Goal: Task Accomplishment & Management: Manage account settings

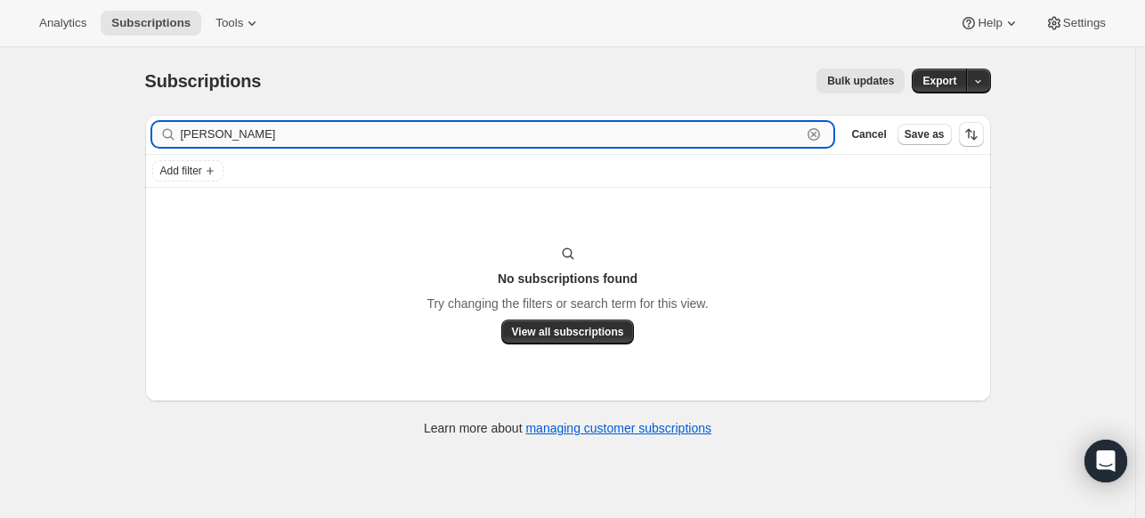
click at [228, 134] on input "[PERSON_NAME]" at bounding box center [492, 134] width 622 height 25
click at [224, 134] on input "[PERSON_NAME]" at bounding box center [492, 134] width 622 height 25
paste input "[EMAIL_ADDRESS][DOMAIN_NAME]"
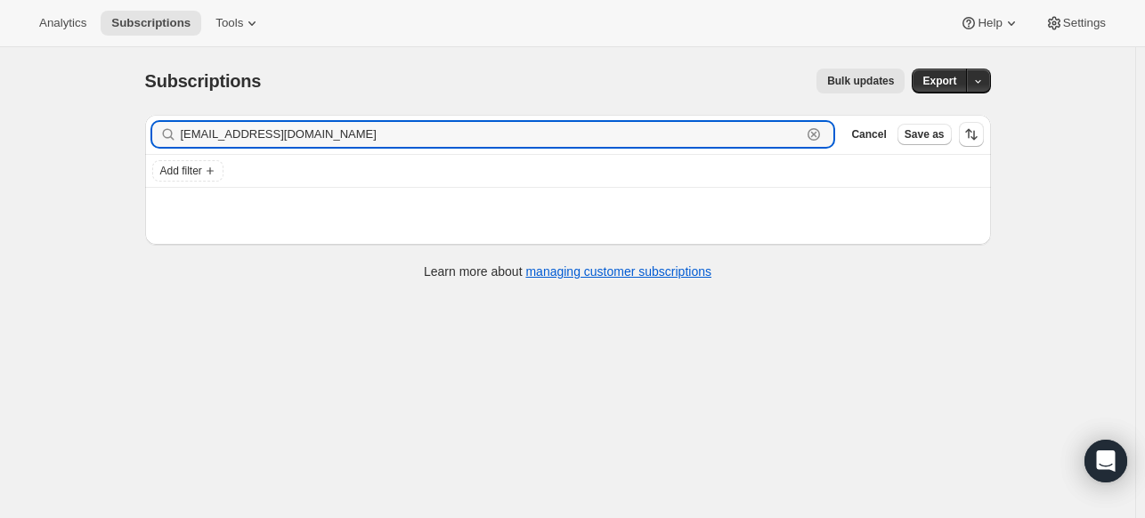
type input "[EMAIL_ADDRESS][DOMAIN_NAME]"
click at [395, 131] on input "[EMAIL_ADDRESS][DOMAIN_NAME]" at bounding box center [492, 134] width 622 height 25
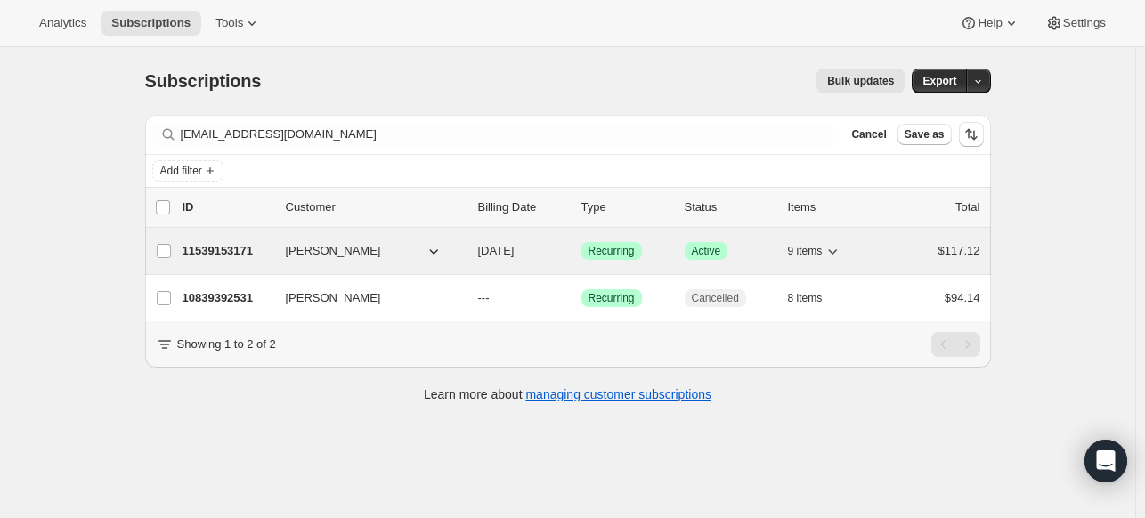
click at [232, 253] on p "11539153171" at bounding box center [227, 251] width 89 height 18
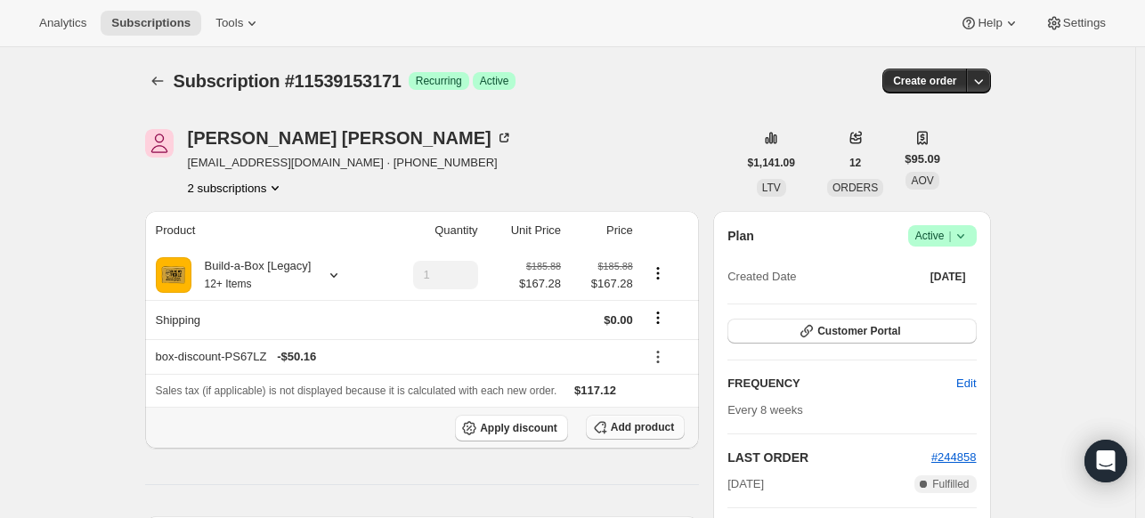
click at [631, 427] on span "Add product" at bounding box center [642, 427] width 63 height 14
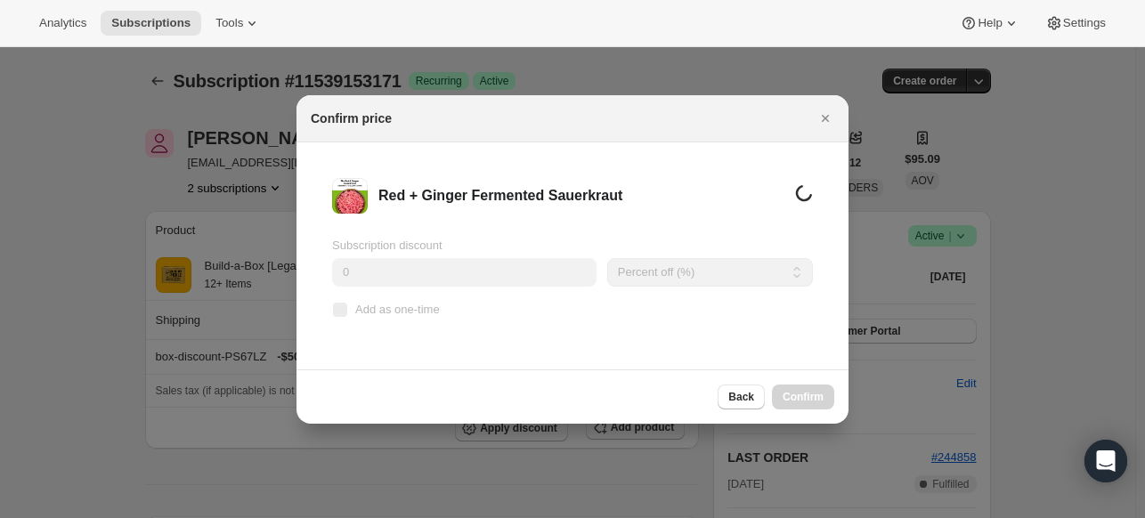
click at [367, 313] on span "Add as one-time" at bounding box center [397, 309] width 85 height 13
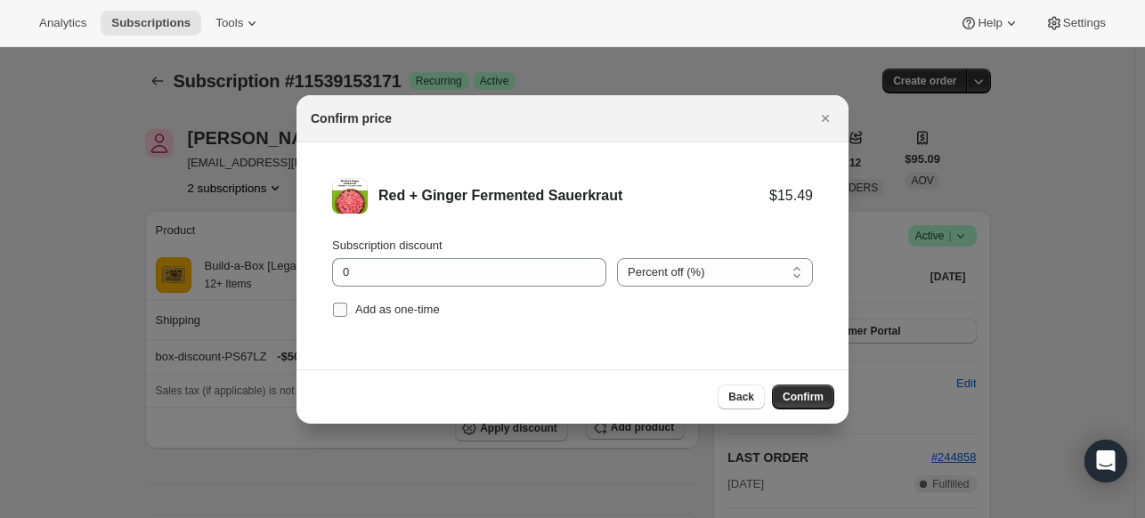
click at [360, 309] on span "Add as one-time" at bounding box center [397, 309] width 85 height 13
click at [347, 309] on input "Add as one-time" at bounding box center [340, 310] width 14 height 14
checkbox input "true"
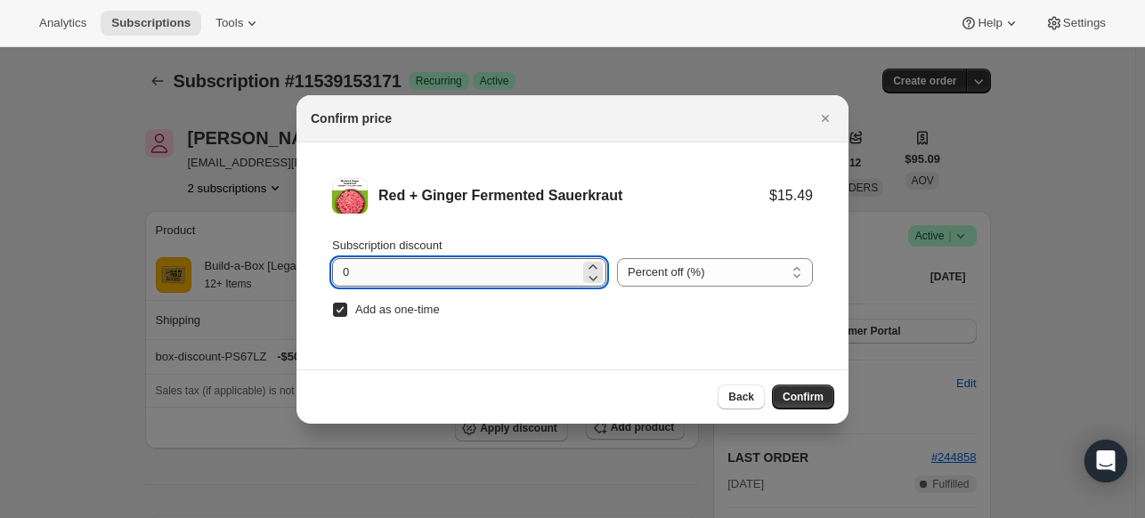
click at [392, 264] on input "0" at bounding box center [456, 272] width 248 height 28
type input "100"
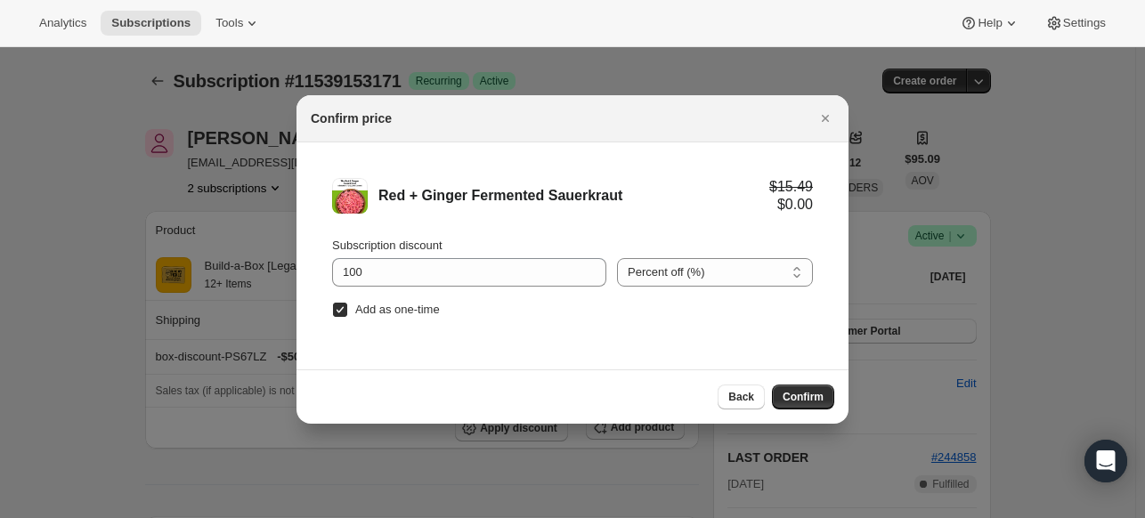
click at [775, 387] on button "Confirm" at bounding box center [803, 397] width 62 height 25
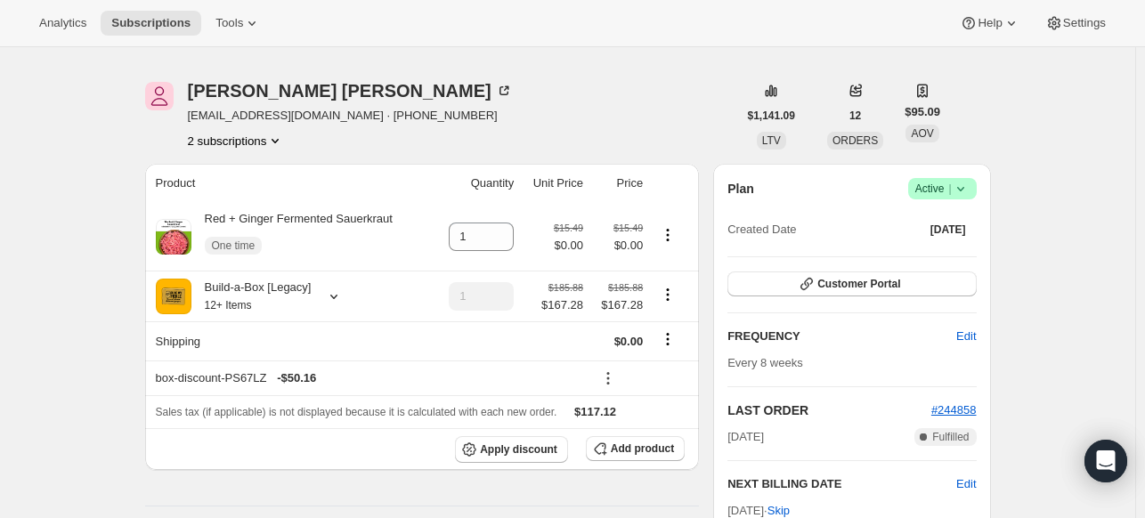
scroll to position [89, 0]
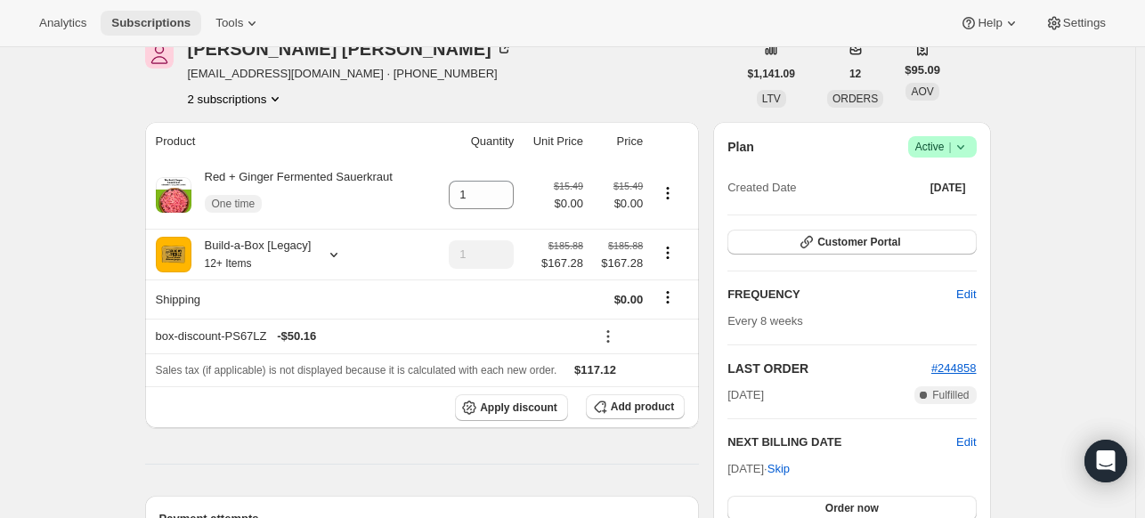
click at [172, 28] on span "Subscriptions" at bounding box center [150, 23] width 79 height 14
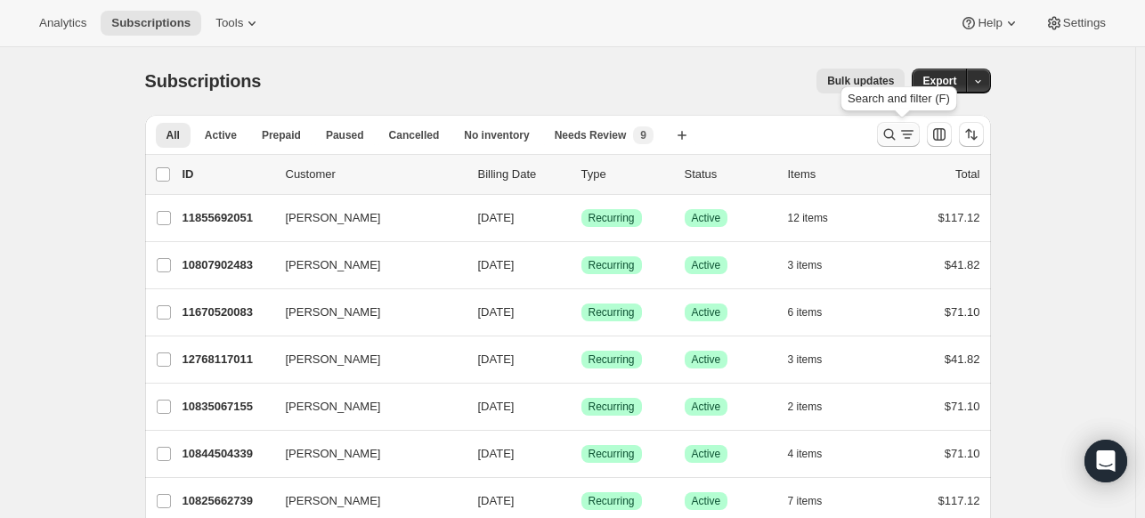
click at [884, 134] on icon "Search and filter results" at bounding box center [890, 135] width 18 height 18
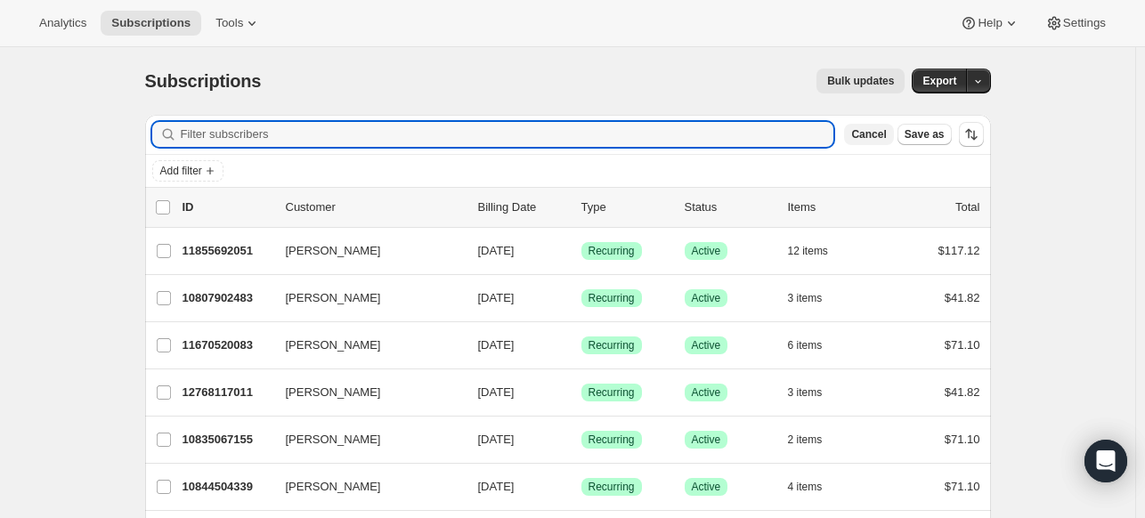
paste input "[EMAIL_ADDRESS][DOMAIN_NAME]"
type input "[EMAIL_ADDRESS][DOMAIN_NAME]"
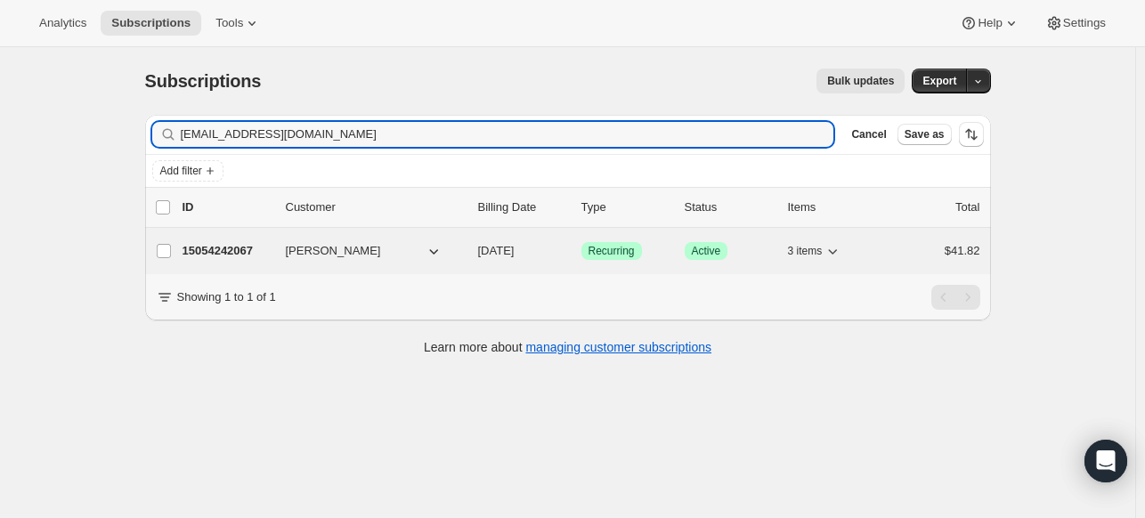
click at [221, 253] on p "15054242067" at bounding box center [227, 251] width 89 height 18
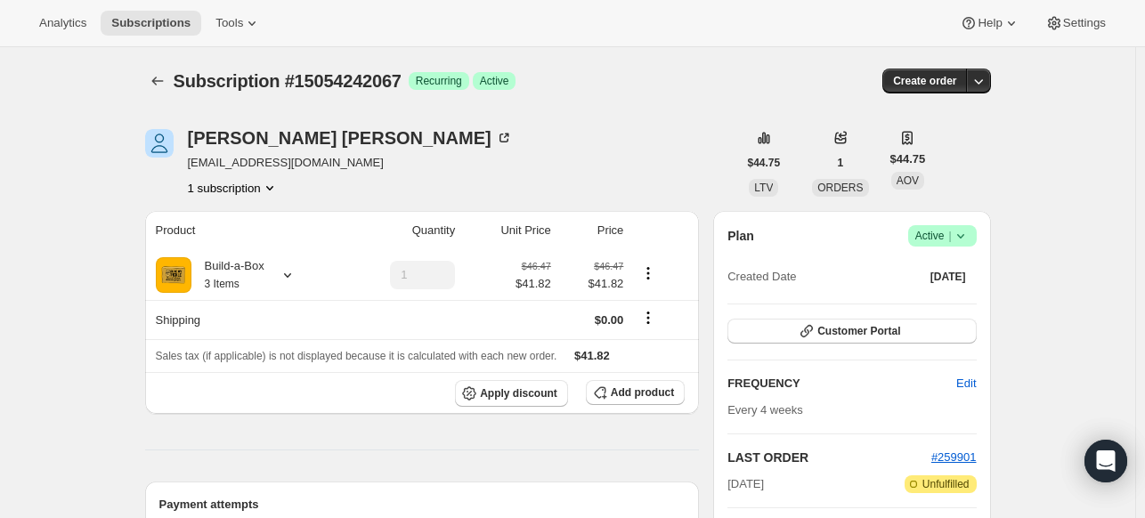
click at [970, 232] on icon at bounding box center [961, 236] width 18 height 18
click at [940, 292] on span "Cancel subscription" at bounding box center [940, 301] width 101 height 18
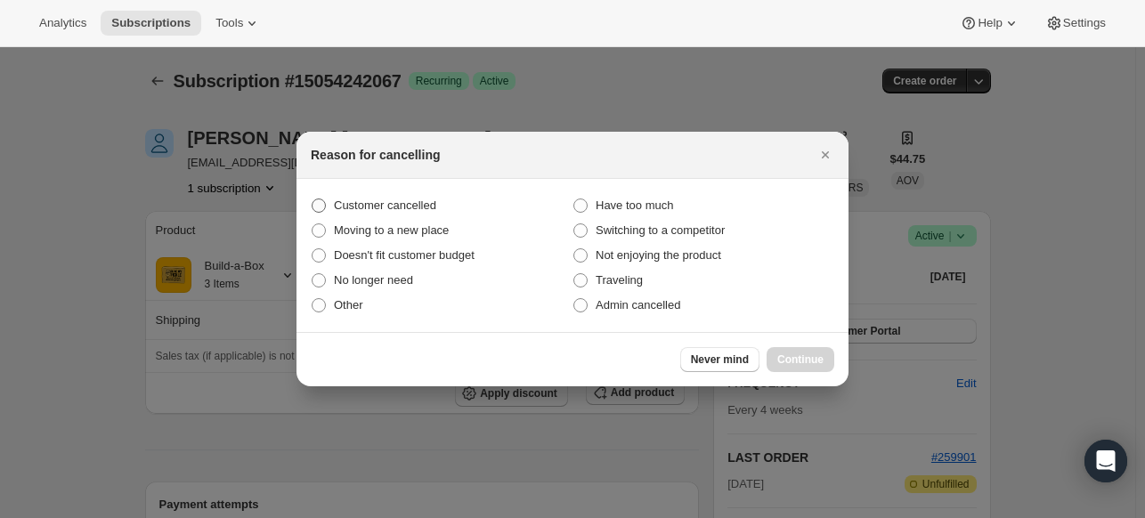
click at [413, 206] on span "Customer cancelled" at bounding box center [385, 205] width 102 height 13
click at [313, 199] on input "Customer cancelled" at bounding box center [312, 199] width 1 height 1
radio input "true"
click at [824, 362] on button "Continue" at bounding box center [801, 359] width 68 height 25
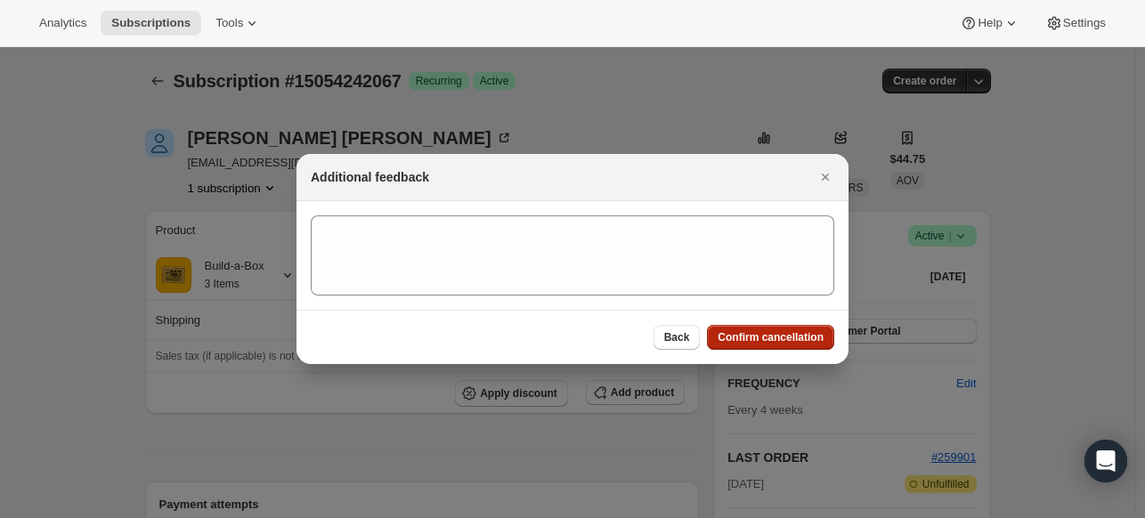
click at [812, 341] on span "Confirm cancellation" at bounding box center [771, 337] width 106 height 14
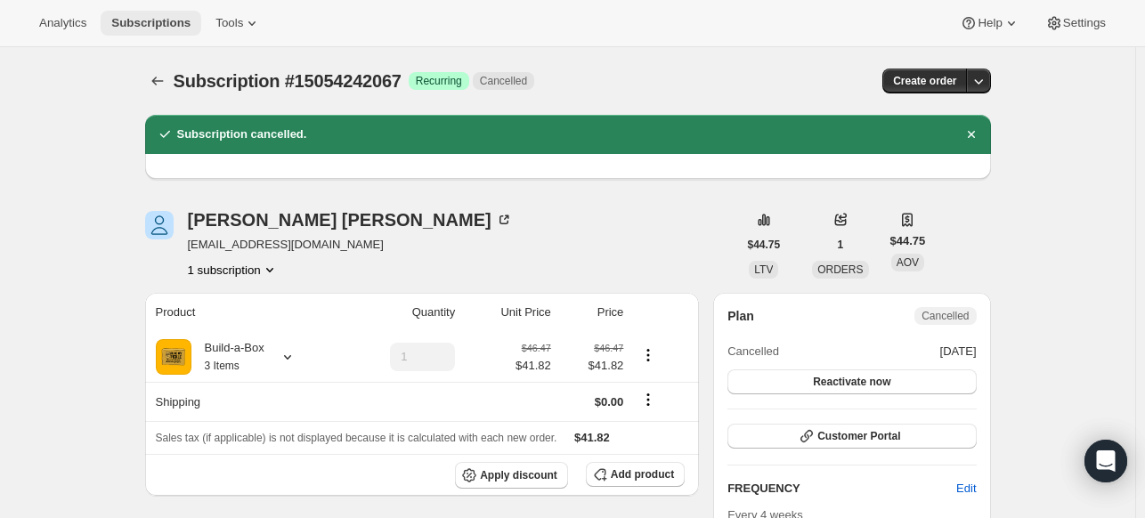
click at [138, 25] on span "Subscriptions" at bounding box center [150, 23] width 79 height 14
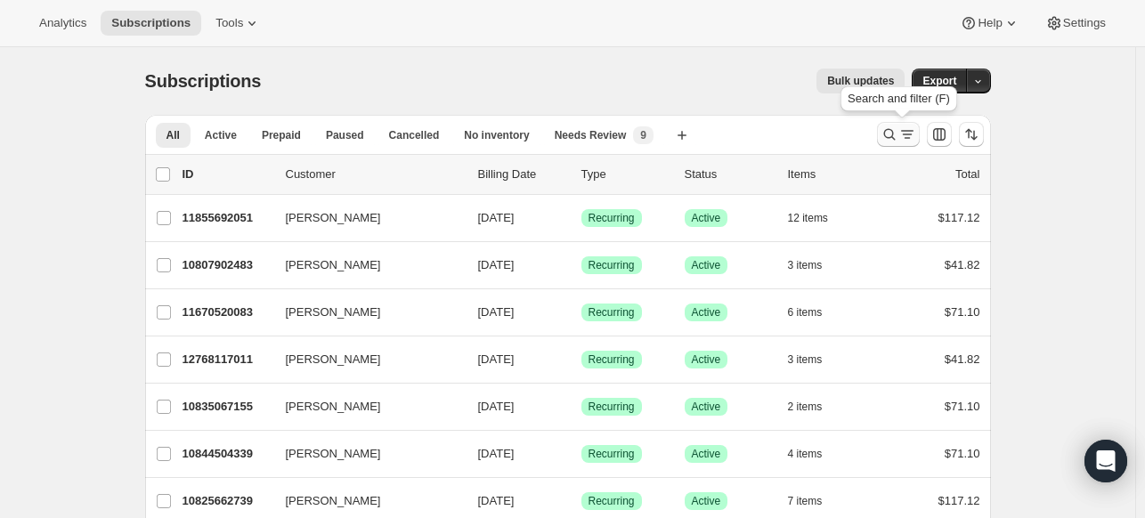
click at [885, 124] on button "Search and filter results" at bounding box center [898, 134] width 43 height 25
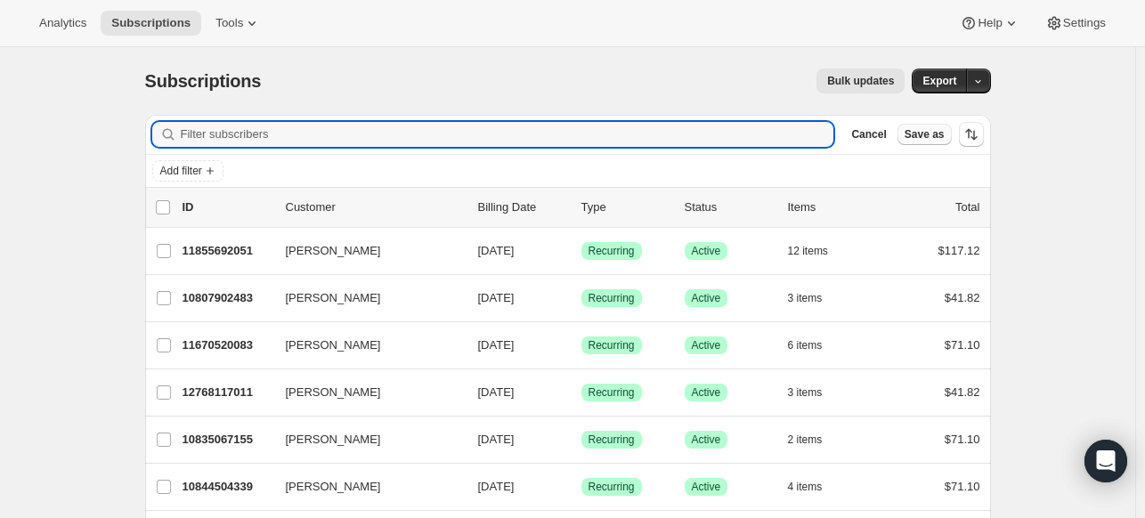
paste input "[EMAIL_ADDRESS][DOMAIN_NAME]"
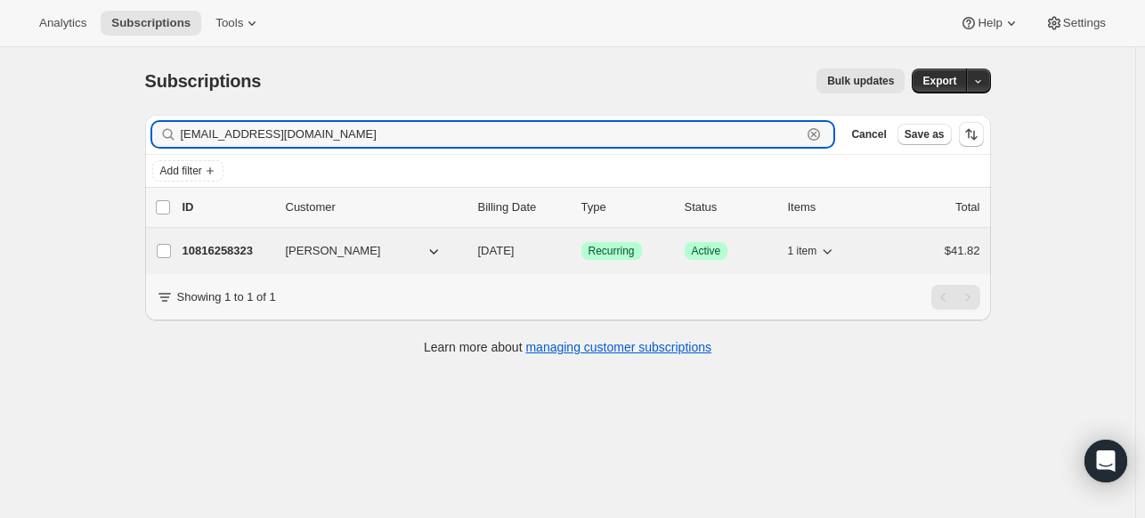
type input "[EMAIL_ADDRESS][DOMAIN_NAME]"
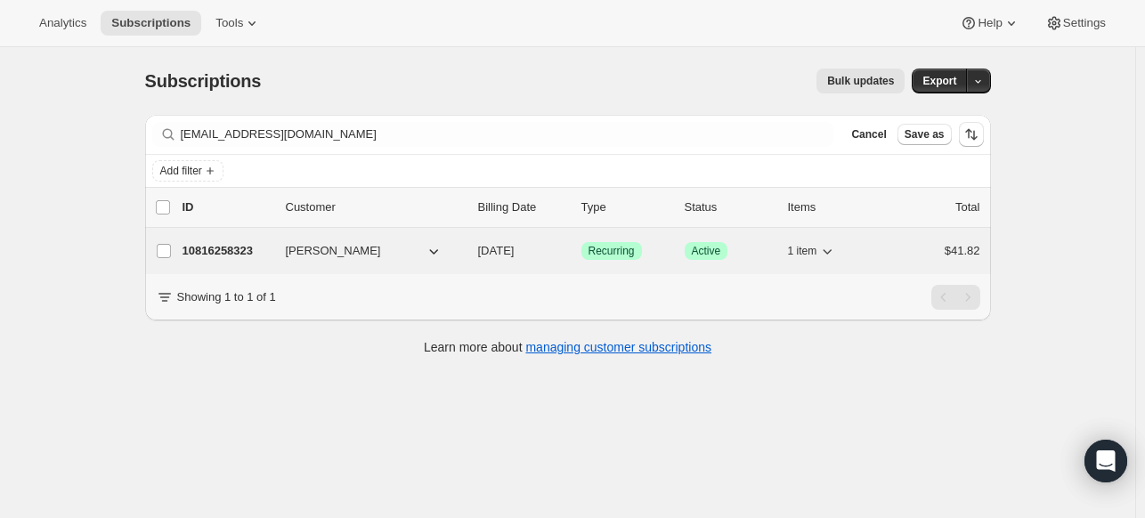
click at [260, 239] on div "10816258323 [PERSON_NAME] [DATE] Success Recurring Success Active 1 item $41.82" at bounding box center [582, 251] width 798 height 25
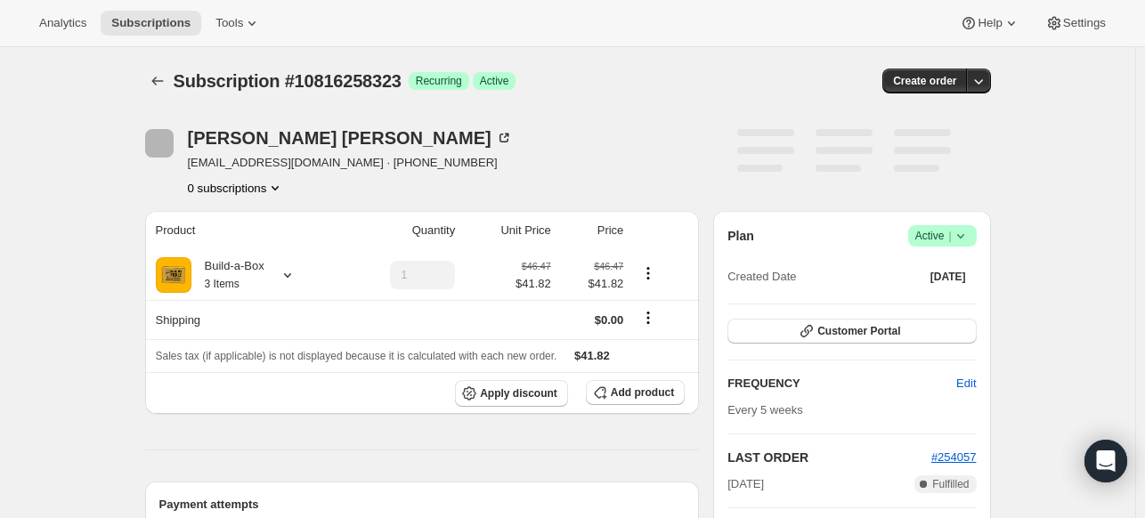
scroll to position [178, 0]
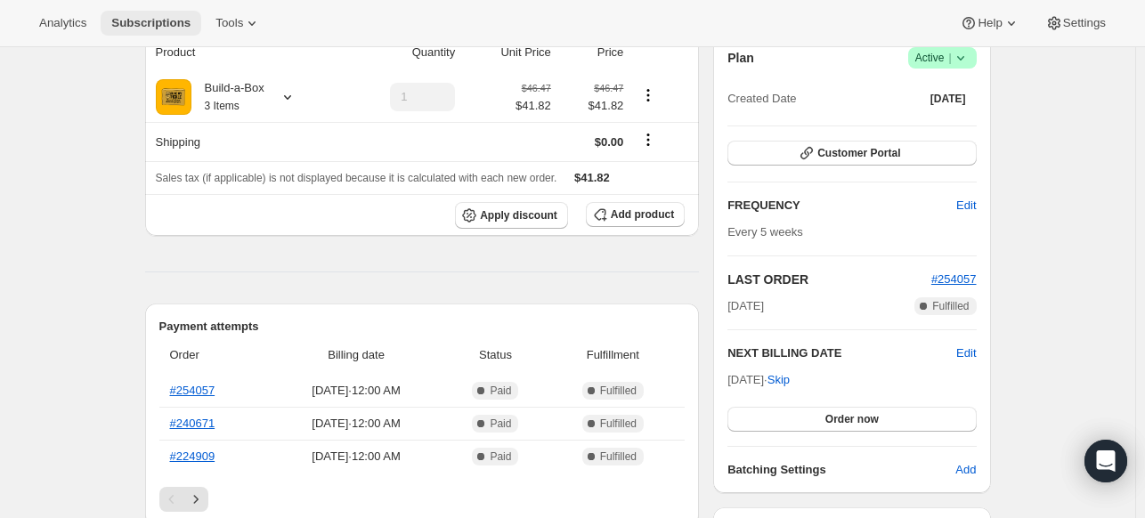
click at [142, 17] on span "Subscriptions" at bounding box center [150, 23] width 79 height 14
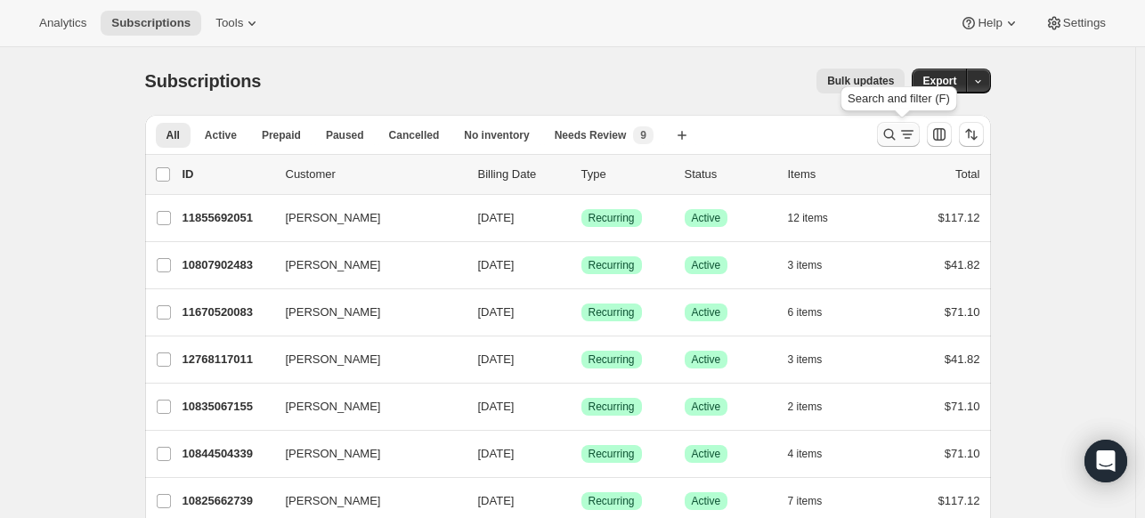
click at [885, 134] on icon "Search and filter results" at bounding box center [890, 135] width 18 height 18
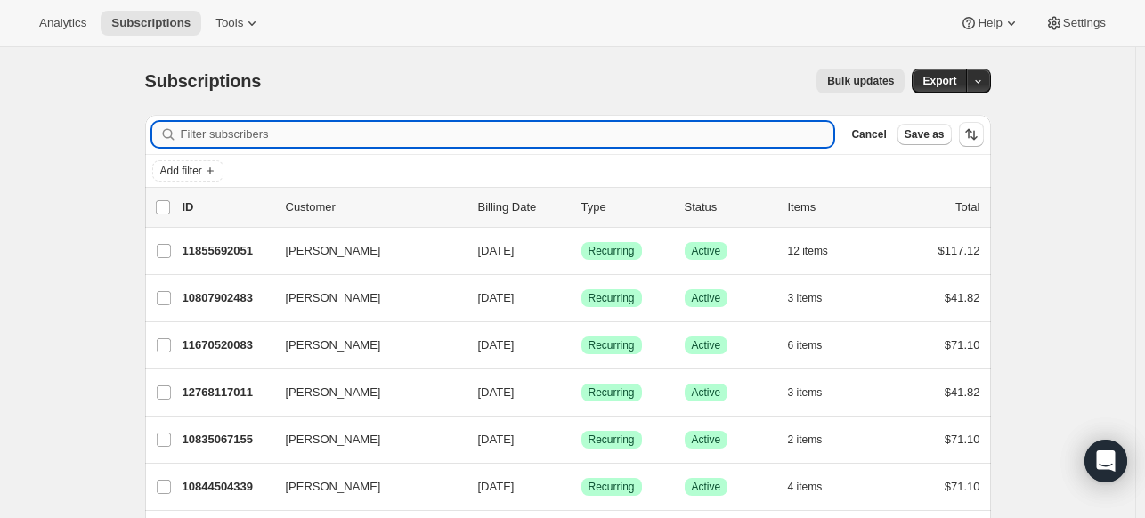
paste input "[EMAIL_ADDRESS][DOMAIN_NAME]"
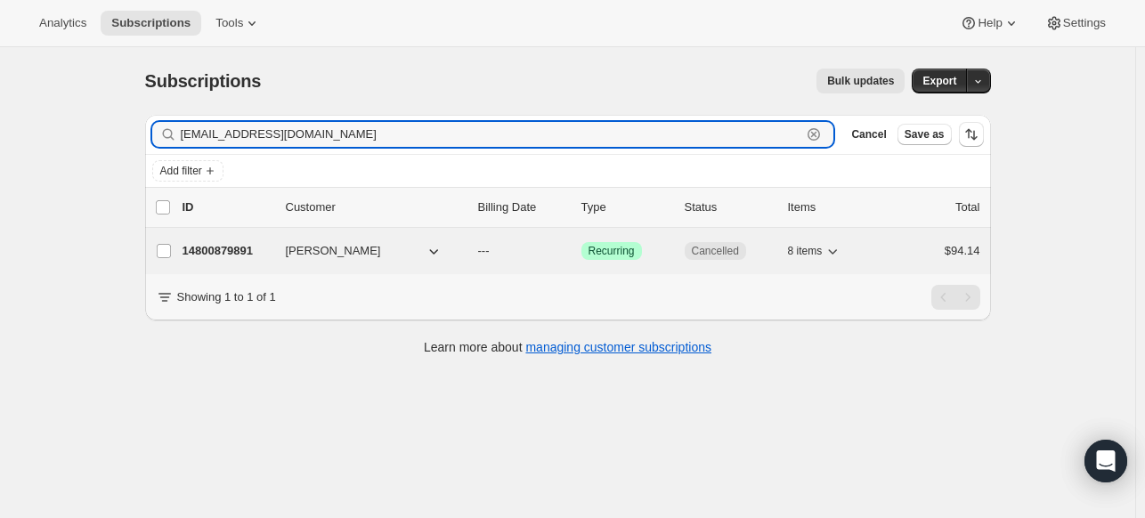
type input "[EMAIL_ADDRESS][DOMAIN_NAME]"
click at [241, 244] on p "14800879891" at bounding box center [227, 251] width 89 height 18
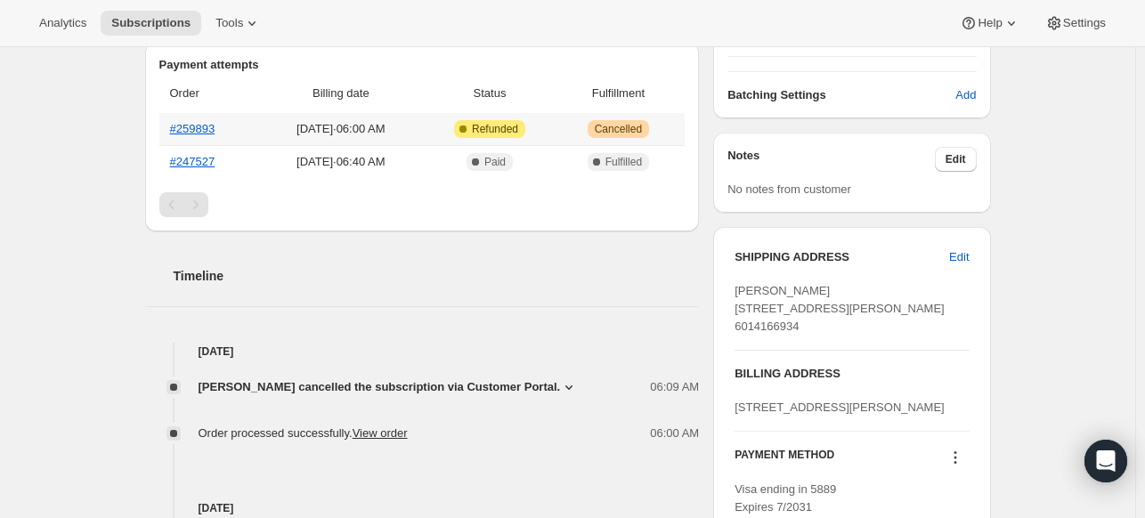
scroll to position [623, 0]
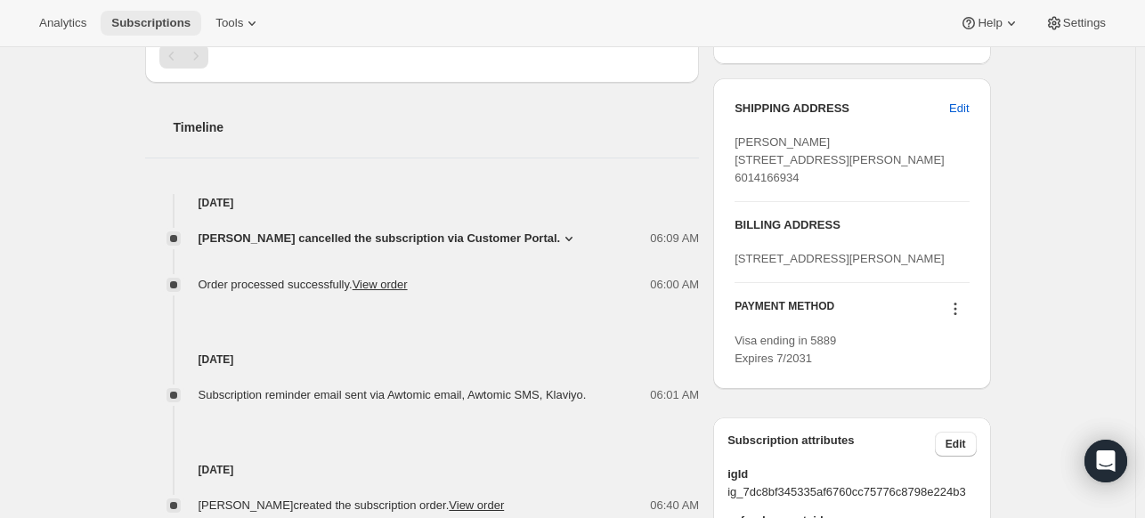
click at [175, 26] on span "Subscriptions" at bounding box center [150, 23] width 79 height 14
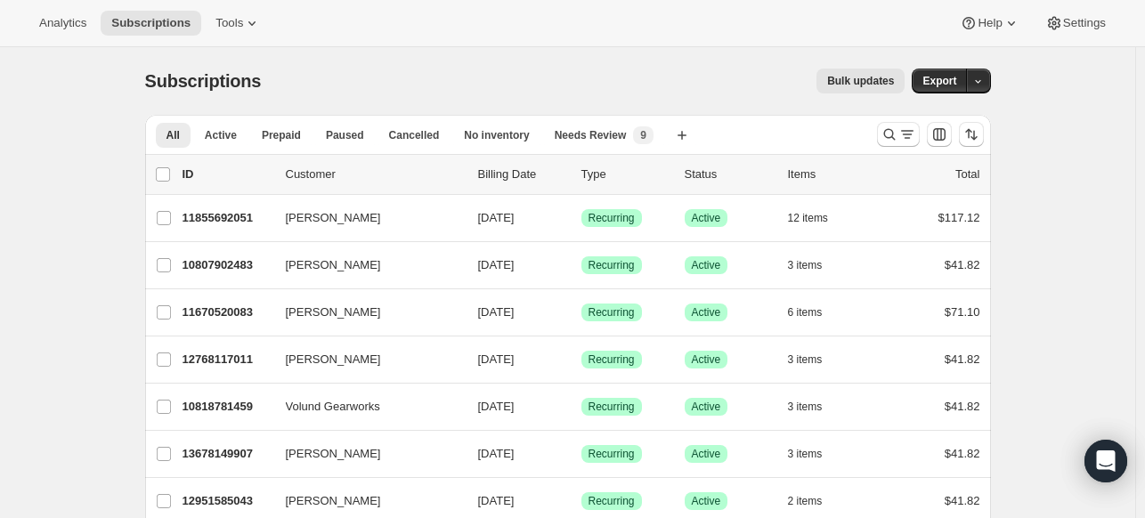
click at [880, 139] on div at bounding box center [930, 135] width 121 height 36
click at [894, 136] on icon "Search and filter results" at bounding box center [890, 135] width 18 height 18
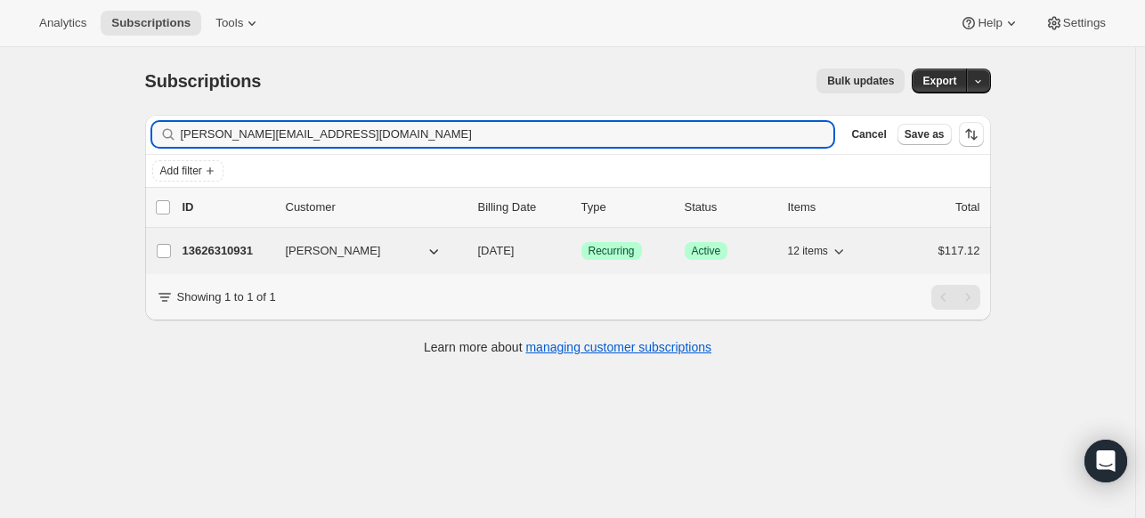
type input "[PERSON_NAME][EMAIL_ADDRESS][DOMAIN_NAME]"
click at [238, 252] on p "13626310931" at bounding box center [227, 251] width 89 height 18
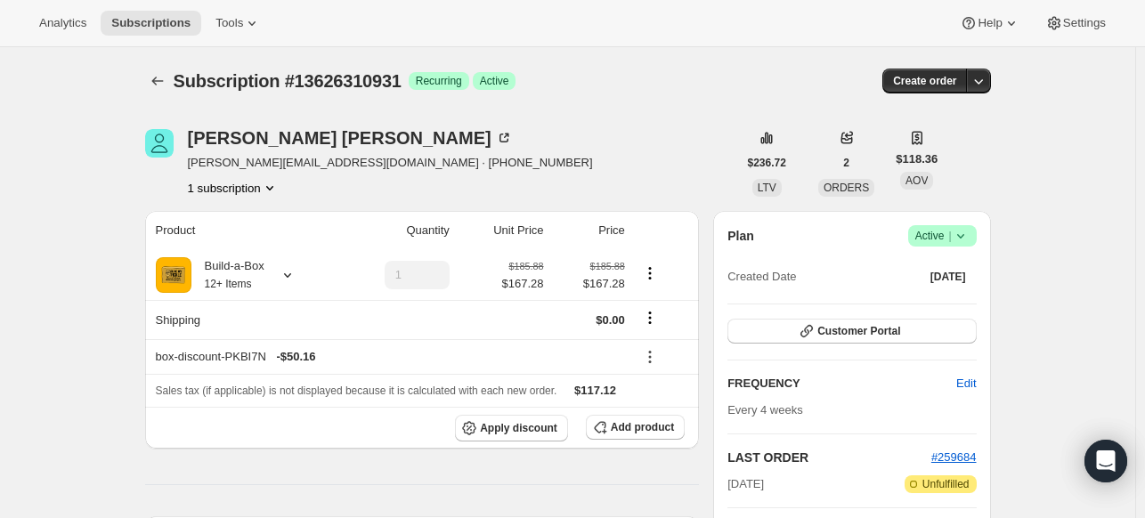
click at [987, 230] on div "Plan Success Active | Created Date [DATE] Customer Portal FREQUENCY Edit Every …" at bounding box center [851, 441] width 277 height 460
click at [977, 236] on span "Success Active |" at bounding box center [942, 235] width 69 height 21
click at [935, 295] on span "Cancel subscription" at bounding box center [940, 300] width 101 height 13
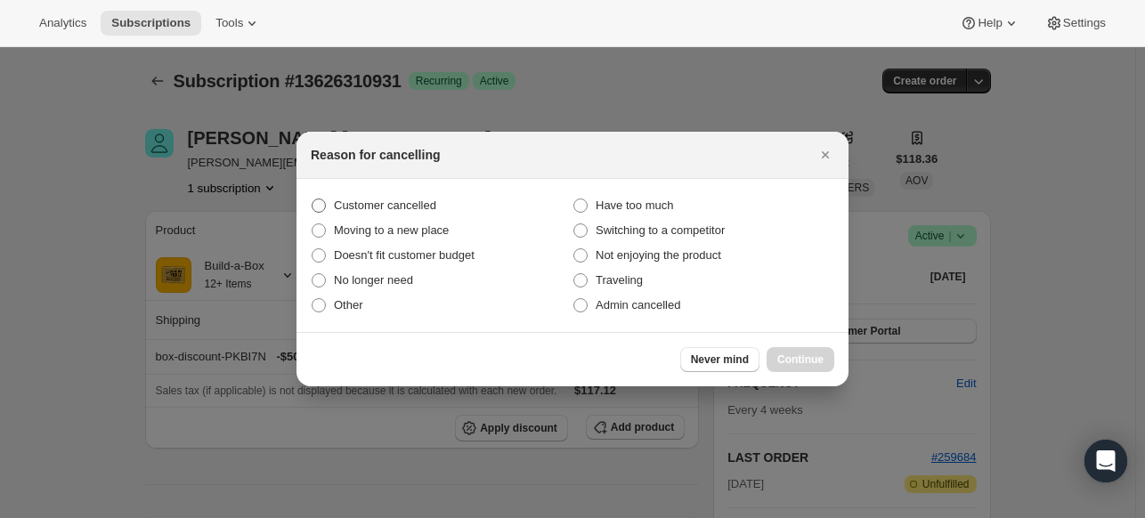
click at [412, 205] on span "Customer cancelled" at bounding box center [385, 205] width 102 height 13
click at [313, 199] on input "Customer cancelled" at bounding box center [312, 199] width 1 height 1
radio input "true"
click at [790, 362] on span "Continue" at bounding box center [800, 360] width 46 height 14
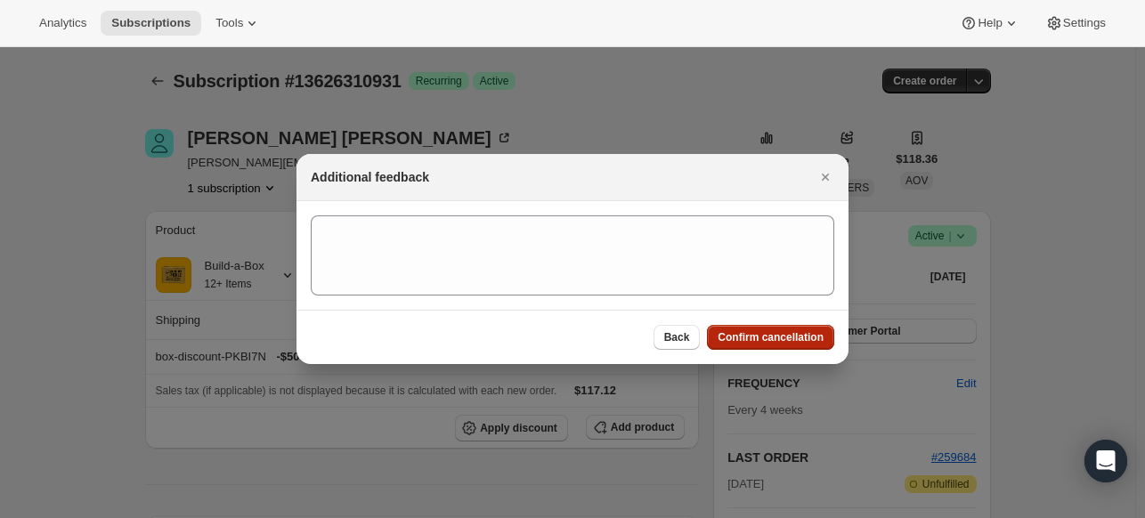
click at [775, 332] on span "Confirm cancellation" at bounding box center [771, 337] width 106 height 14
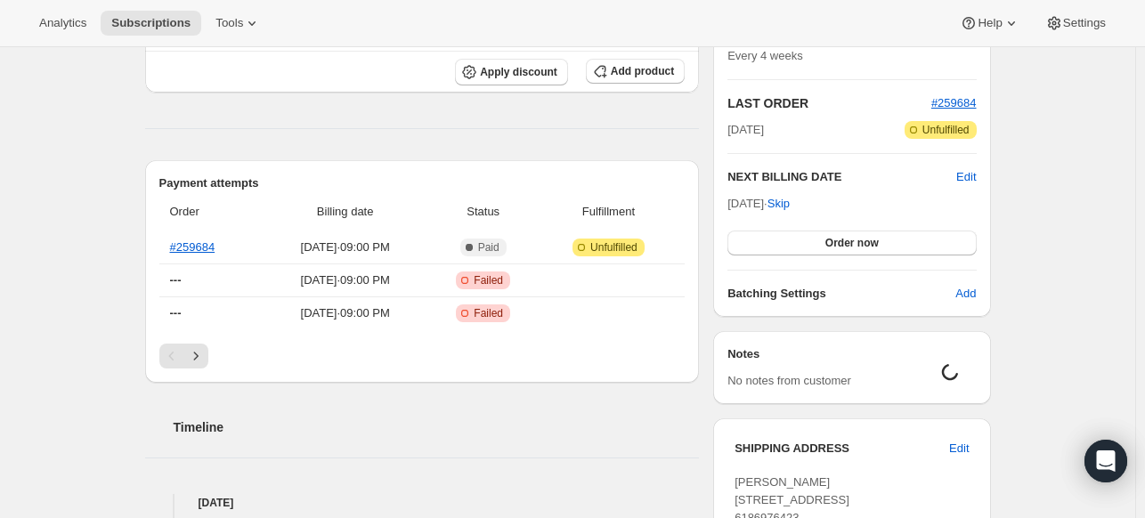
scroll to position [285, 0]
